Goal: Download file/media

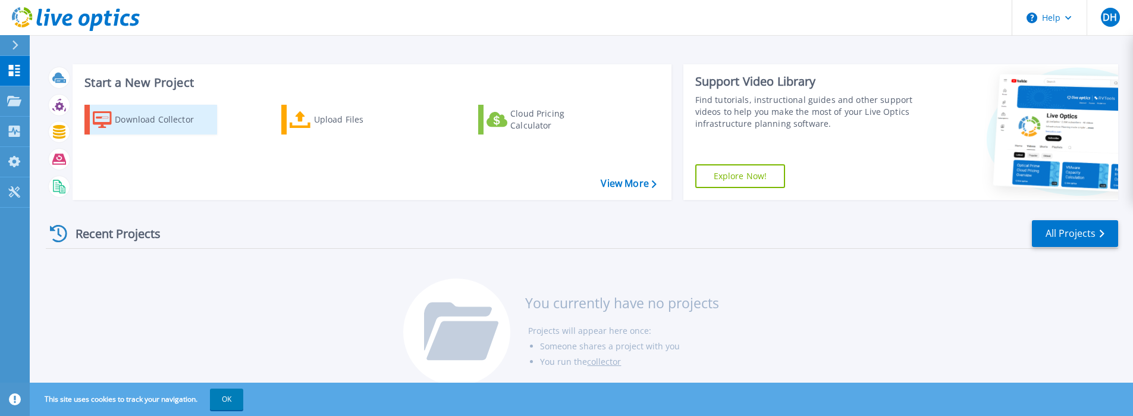
click at [176, 118] on div "Download Collector" at bounding box center [162, 120] width 95 height 24
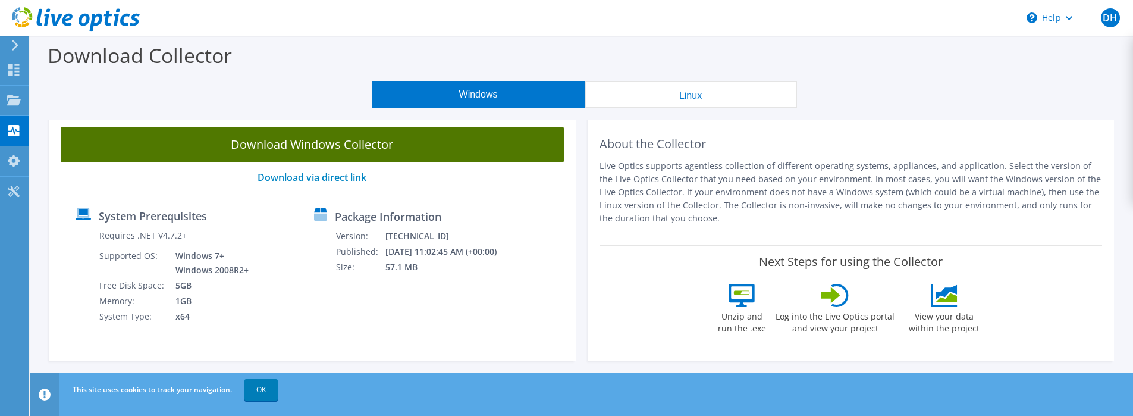
click at [341, 145] on link "Download Windows Collector" at bounding box center [312, 145] width 503 height 36
